Goal: Find contact information: Find contact information

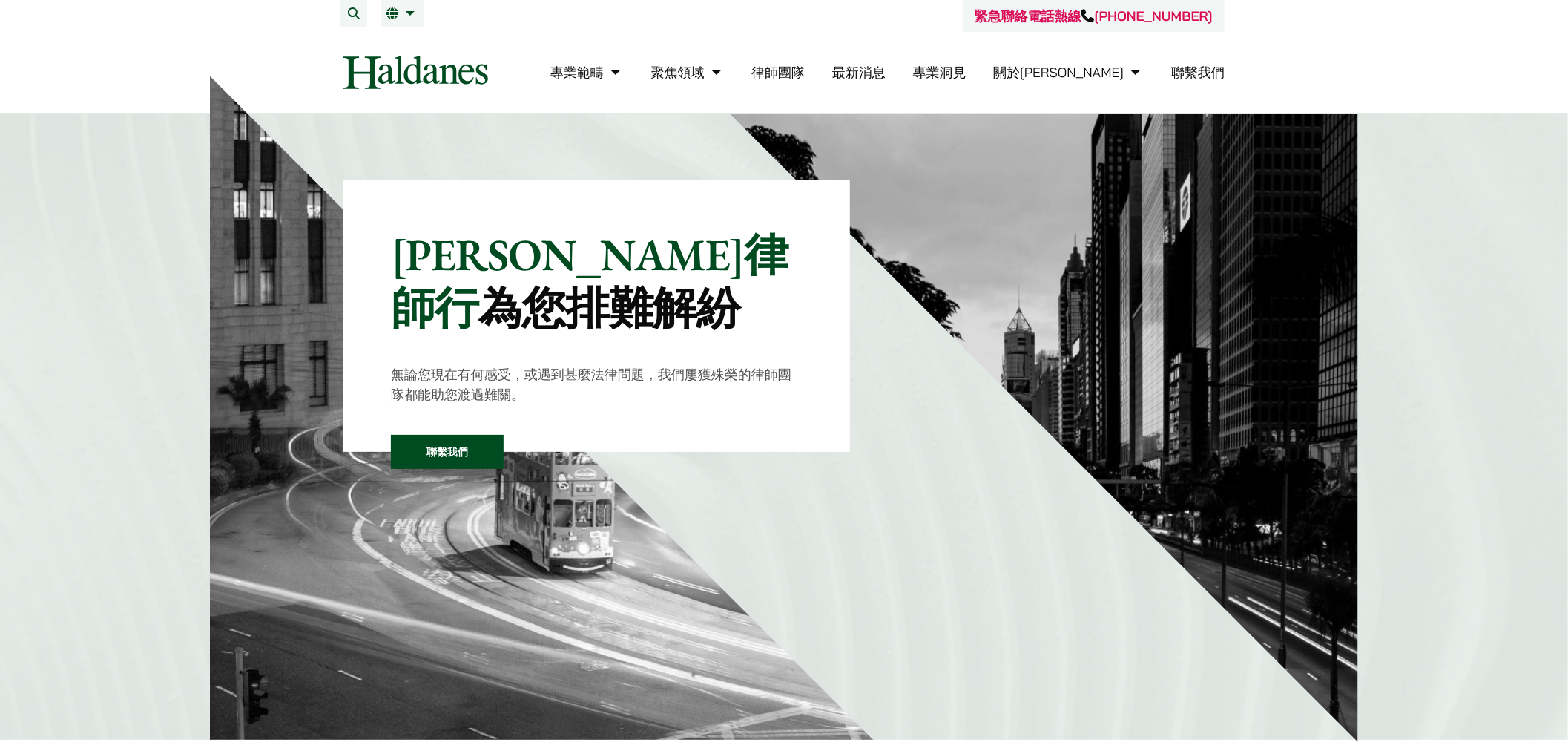
click at [1219, 69] on link "聯繫我們" at bounding box center [1198, 72] width 54 height 17
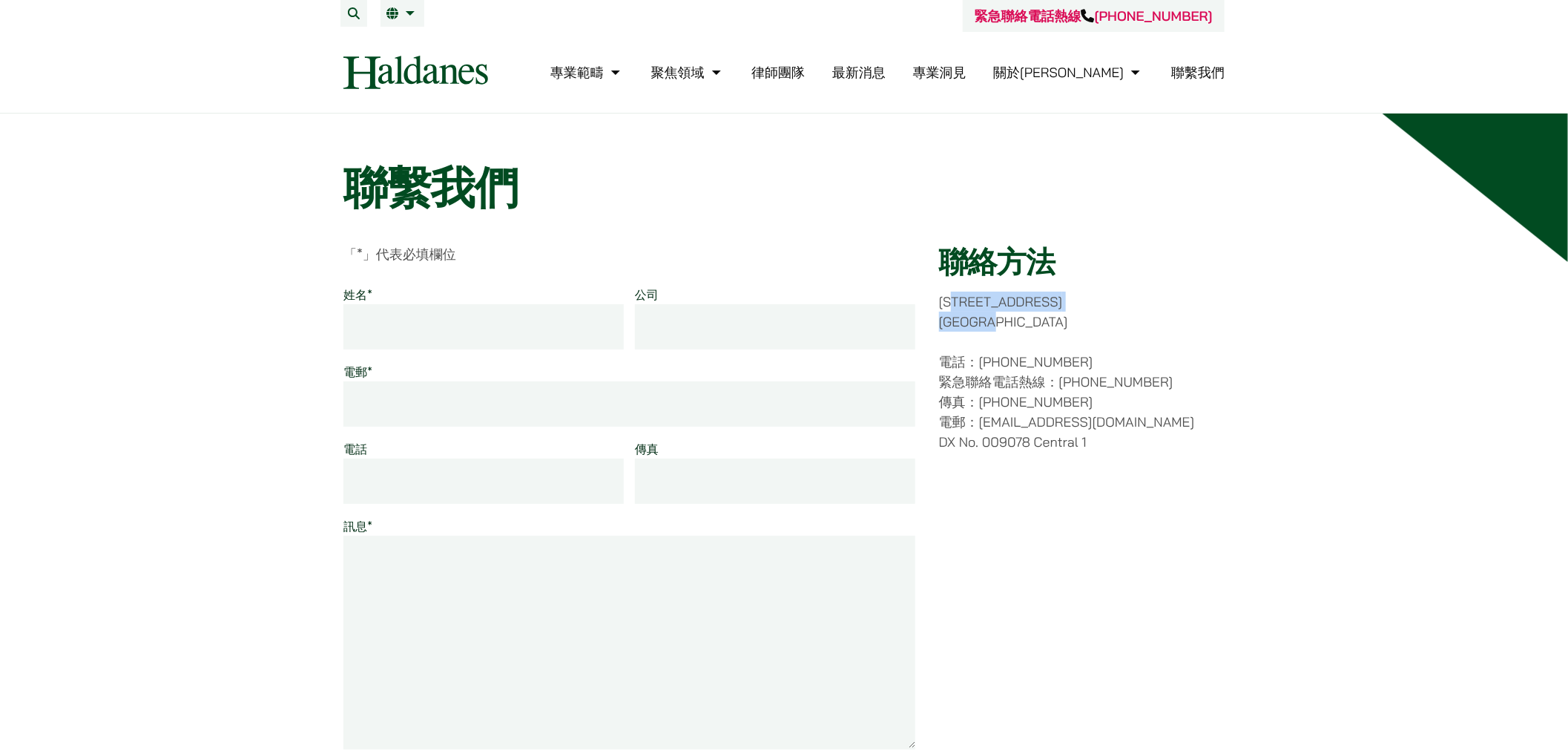
drag, startPoint x: 970, startPoint y: 297, endPoint x: 695, endPoint y: 231, distance: 282.8
click at [1059, 323] on p "[STREET_ADDRESS]" at bounding box center [1081, 312] width 285 height 40
copy p "[STREET_ADDRESS]"
